Goal: Contribute content: Contribute content

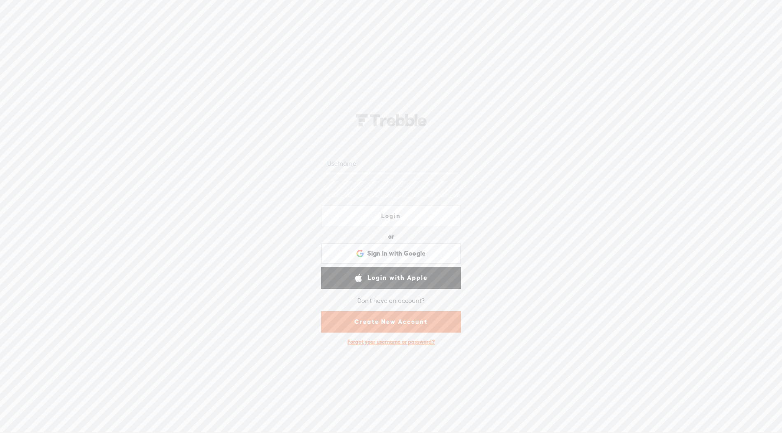
click at [352, 165] on input "text" at bounding box center [392, 164] width 134 height 16
type input "Dimmingthegaslight1"
click at [394, 215] on link "Login" at bounding box center [391, 216] width 140 height 22
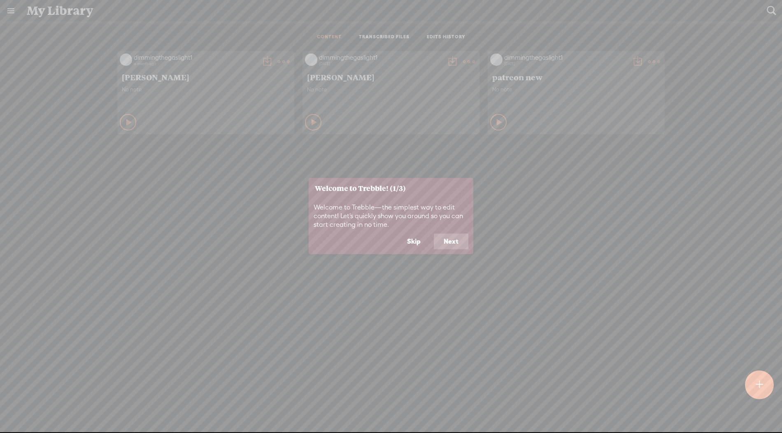
click at [757, 385] on t at bounding box center [758, 385] width 7 height 18
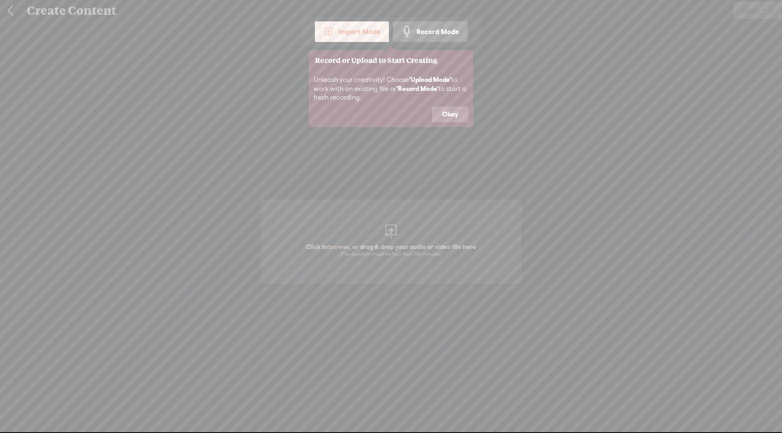
click at [389, 248] on icon at bounding box center [391, 216] width 782 height 433
click at [456, 109] on button "Okay" at bounding box center [450, 115] width 36 height 16
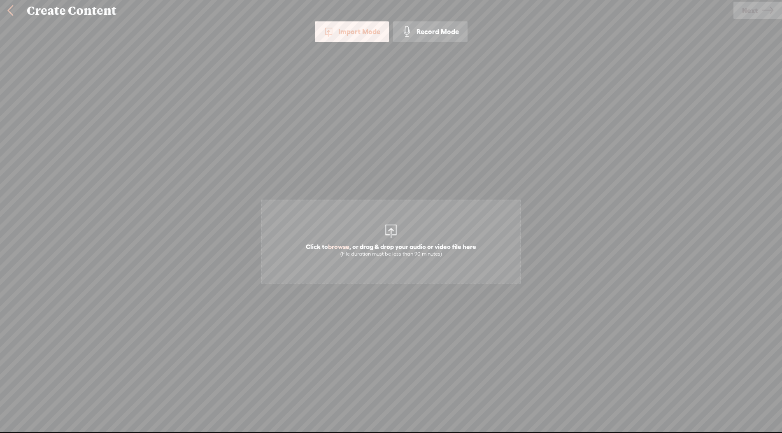
click at [395, 243] on span "Click to browse , or drag & drop your audio or video file here (File duration m…" at bounding box center [391, 249] width 179 height 23
click at [754, 12] on span "Next" at bounding box center [750, 10] width 16 height 21
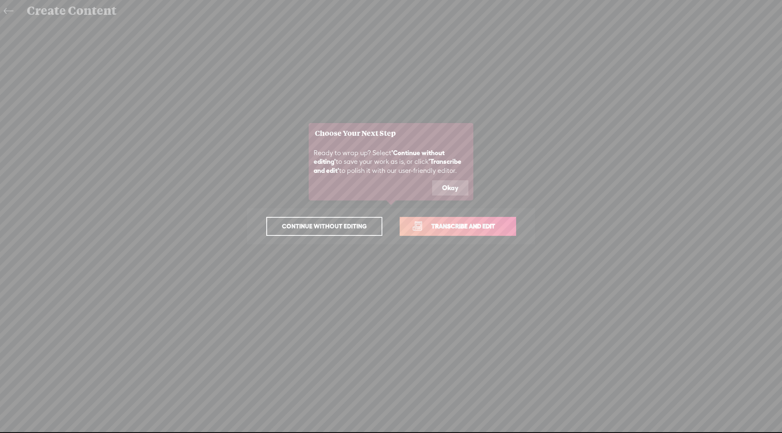
click at [469, 217] on link "Transcribe and edit" at bounding box center [457, 226] width 116 height 19
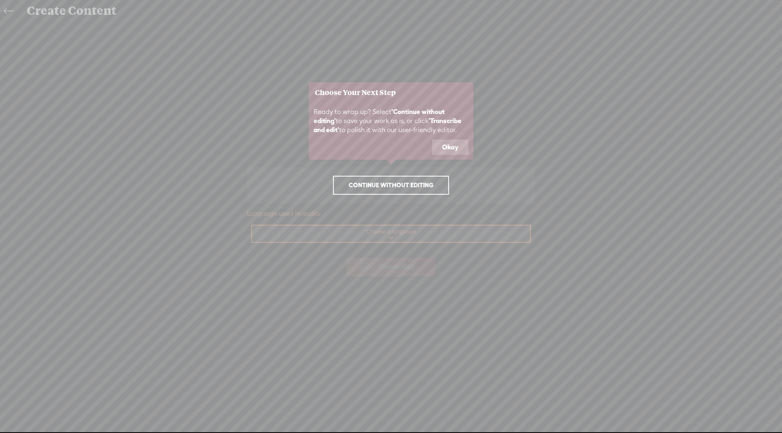
click at [421, 187] on span "Continue without editing" at bounding box center [391, 185] width 102 height 12
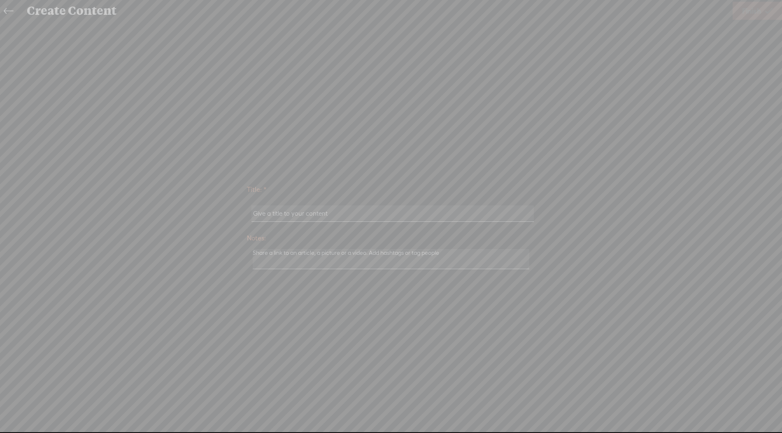
click at [13, 12] on icon at bounding box center [123, 216] width 1316 height 433
click at [4, 11] on icon at bounding box center [123, 216] width 1316 height 433
click at [12, 13] on icon at bounding box center [123, 216] width 1316 height 433
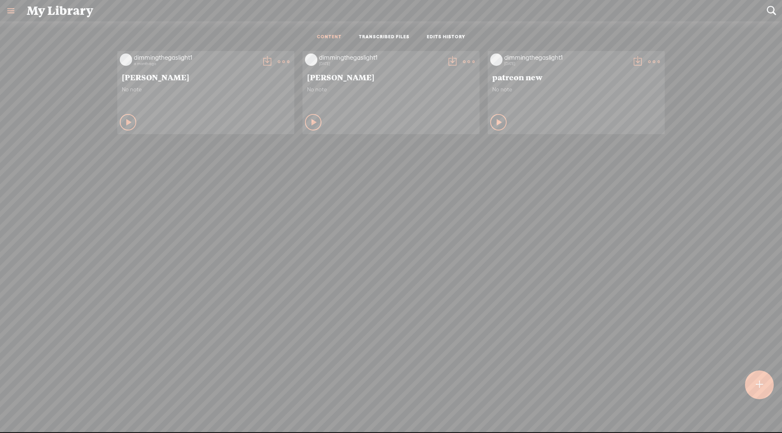
click at [767, 384] on div at bounding box center [759, 384] width 29 height 29
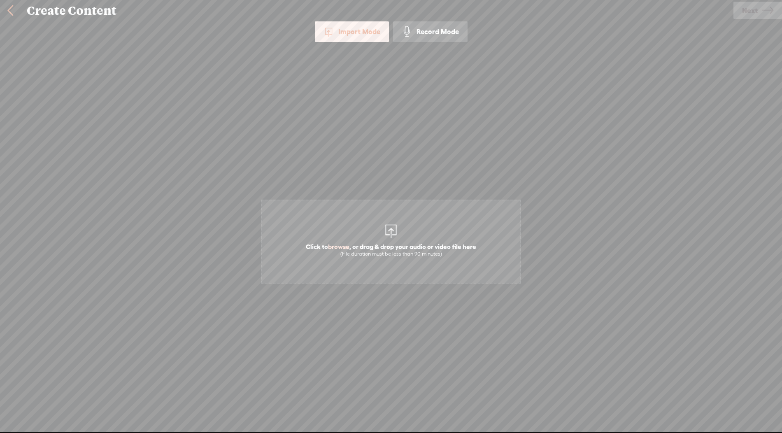
click at [381, 235] on span "Click to browse , or drag & drop your audio or video file here (File duration m…" at bounding box center [391, 242] width 260 height 84
click at [741, 12] on link "Next" at bounding box center [757, 10] width 49 height 17
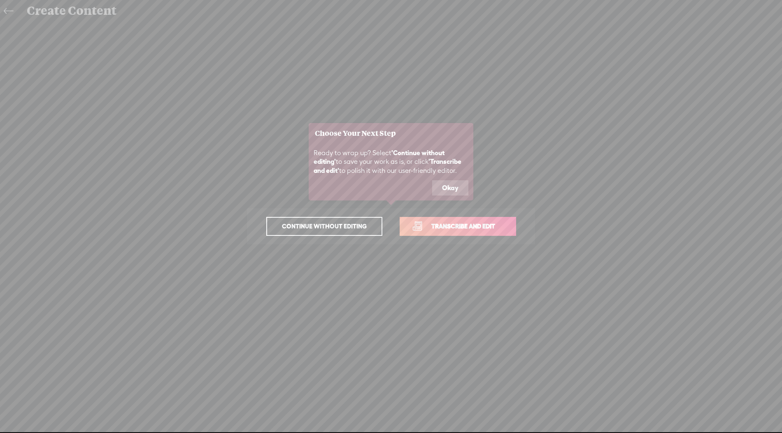
click at [452, 185] on button "Okay" at bounding box center [450, 188] width 36 height 16
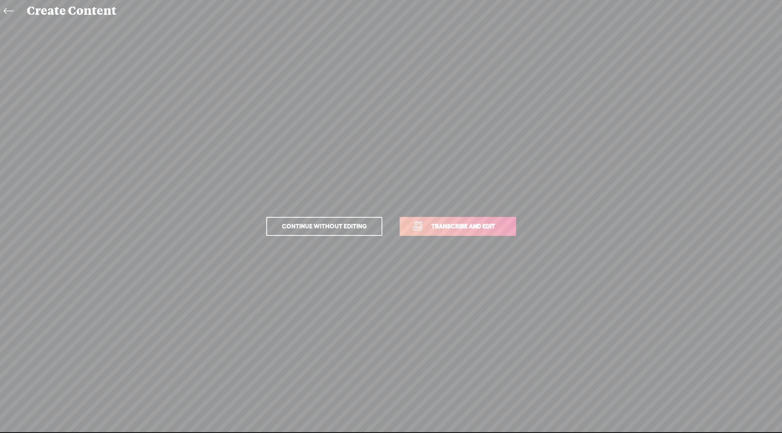
click at [462, 225] on span "Transcribe and edit" at bounding box center [462, 225] width 81 height 9
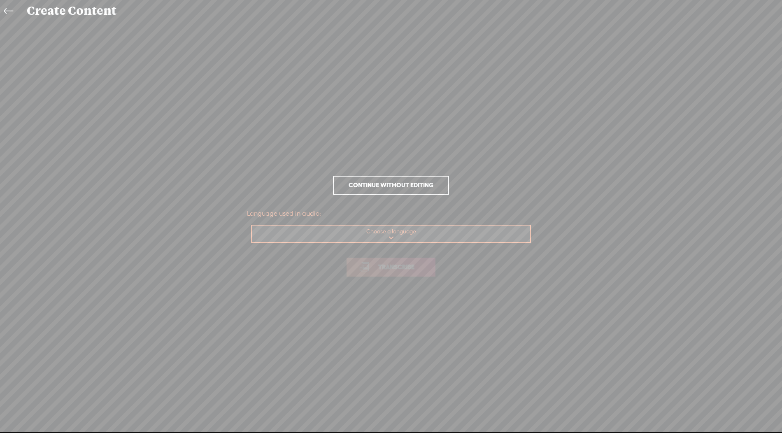
click at [394, 272] on link "Transcribe" at bounding box center [390, 267] width 89 height 19
click at [397, 236] on select "Choose a language Afrikaans Albanian Amharic Arabic, Gulf Arabic, Modern Standa…" at bounding box center [391, 233] width 279 height 17
select select "en-US"
click at [252, 225] on select "Choose a language Afrikaans Albanian Amharic Arabic, Gulf Arabic, Modern Standa…" at bounding box center [391, 233] width 279 height 17
click at [414, 266] on span "Transcribe" at bounding box center [395, 266] width 53 height 9
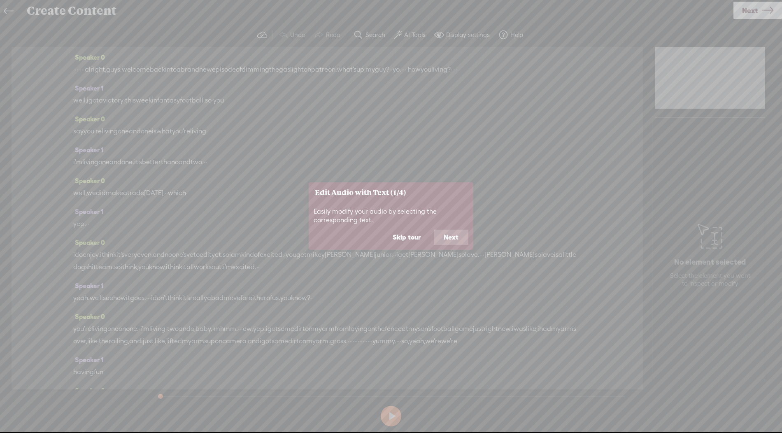
click at [453, 234] on button "Next" at bounding box center [451, 238] width 35 height 16
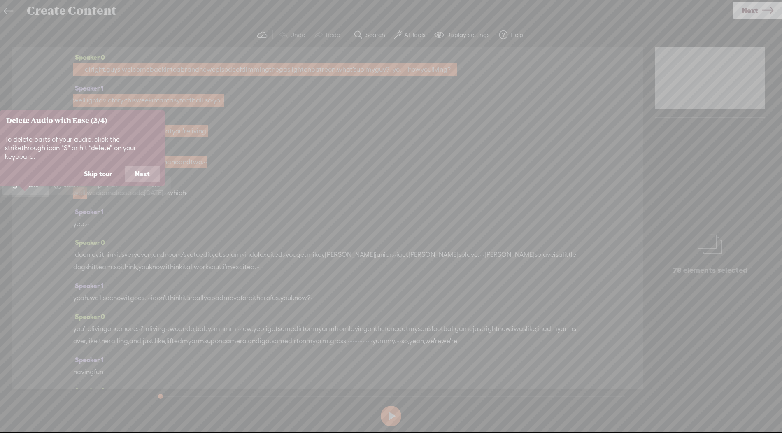
click at [99, 167] on button "Skip tour" at bounding box center [98, 174] width 48 height 16
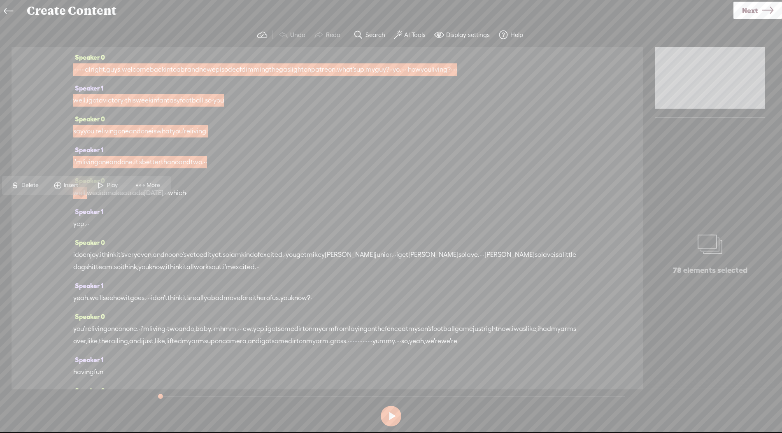
click at [343, 230] on div "yep. · ·" at bounding box center [327, 224] width 508 height 12
click at [413, 34] on label "AI Tools" at bounding box center [414, 35] width 21 height 8
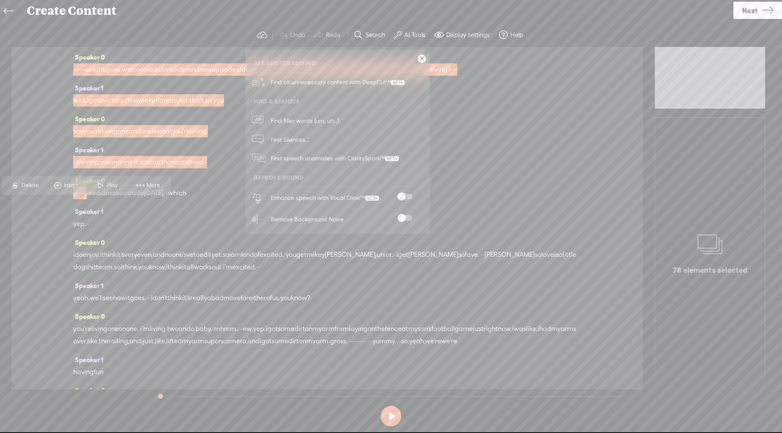
click at [402, 197] on span at bounding box center [404, 197] width 15 height 6
click at [375, 162] on span "Find speech anomalies with ClaritySpark™" at bounding box center [334, 158] width 134 height 19
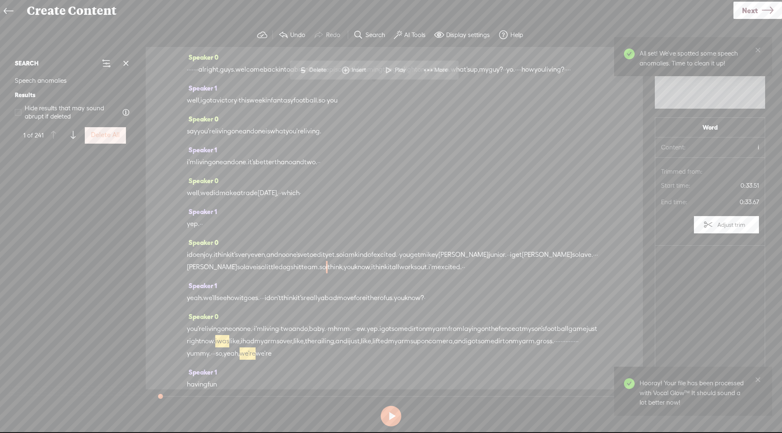
click at [572, 261] on span "solave." at bounding box center [582, 254] width 21 height 12
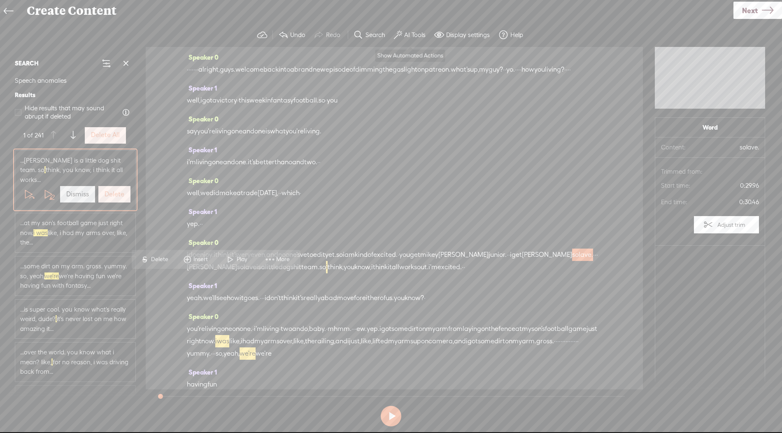
click at [412, 37] on label "AI Tools" at bounding box center [414, 35] width 21 height 8
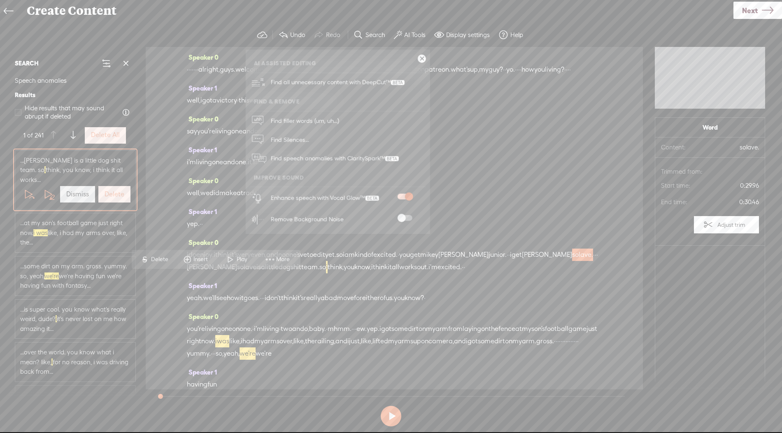
click at [380, 304] on span "either" at bounding box center [371, 298] width 18 height 12
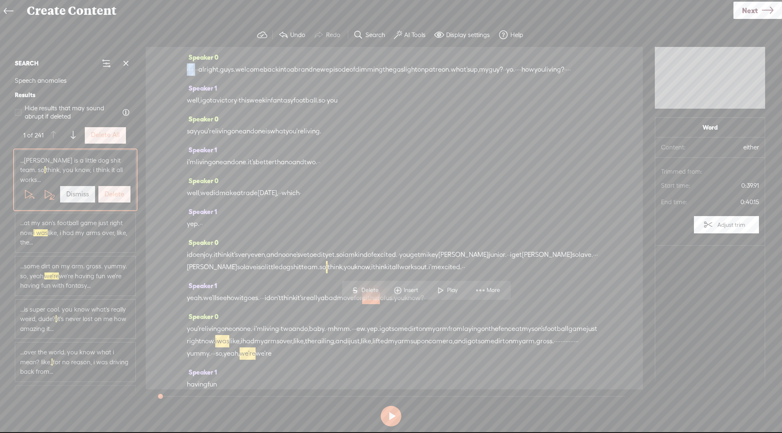
drag, startPoint x: 206, startPoint y: 67, endPoint x: 173, endPoint y: 70, distance: 32.6
click at [173, 70] on div "Speaker 0 · · · · · · · alright, guys. welcome back into a brand new episode of…" at bounding box center [394, 218] width 497 height 342
click at [755, 12] on span "Next" at bounding box center [750, 10] width 16 height 21
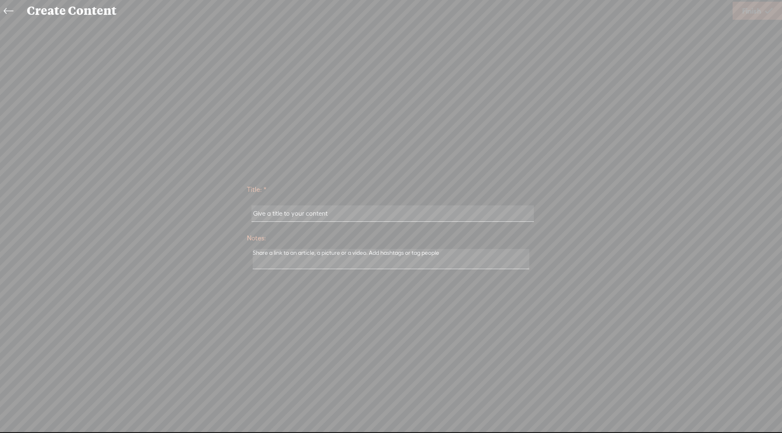
click at [349, 207] on input "text" at bounding box center [392, 213] width 282 height 16
type input "patreon new"
click at [752, 14] on span "Finish" at bounding box center [751, 10] width 19 height 21
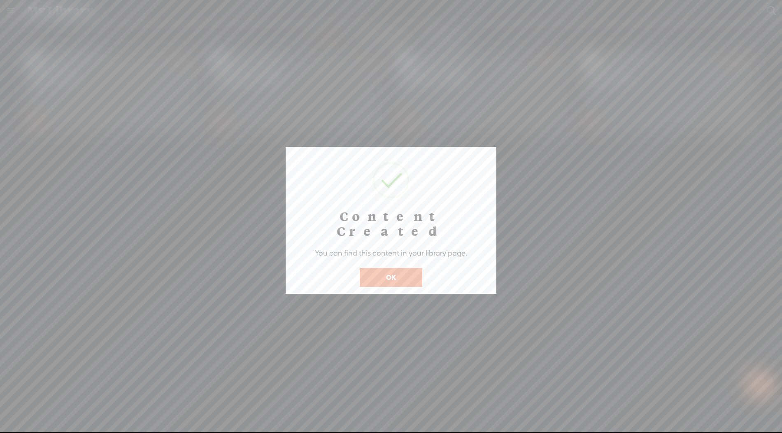
click at [393, 268] on button "OK" at bounding box center [391, 277] width 63 height 19
